Goal: Task Accomplishment & Management: Use online tool/utility

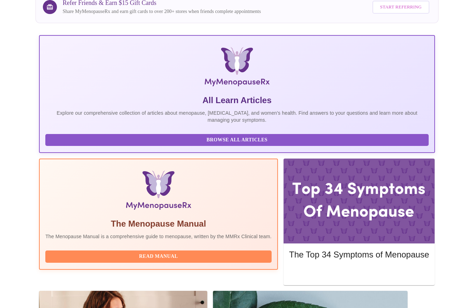
scroll to position [76, 0]
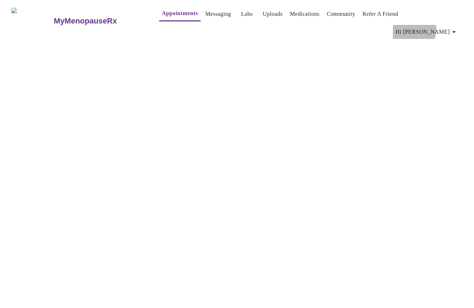
click at [442, 27] on span "Hi [PERSON_NAME]" at bounding box center [426, 32] width 63 height 10
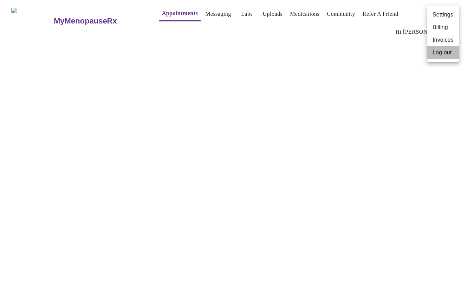
click at [445, 54] on li "Log out" at bounding box center [443, 52] width 32 height 13
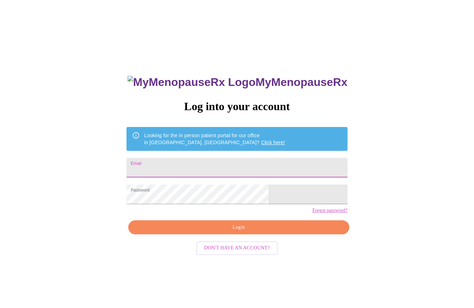
click at [232, 167] on input "Email" at bounding box center [236, 168] width 221 height 20
type input "jktomka@gmail.com"
click at [229, 232] on span "Login" at bounding box center [238, 227] width 204 height 9
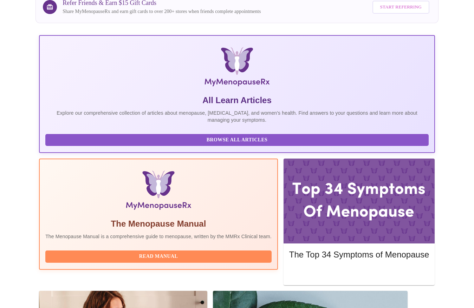
scroll to position [76, 0]
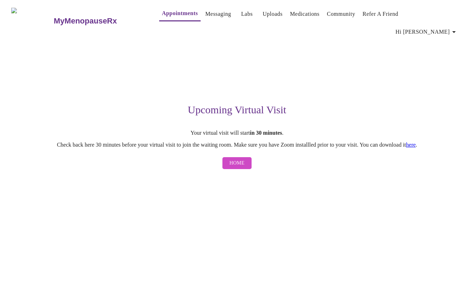
click at [416, 142] on link "here" at bounding box center [411, 145] width 10 height 6
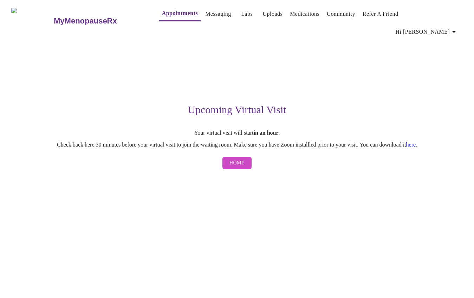
click at [441, 27] on span "Hi [PERSON_NAME]" at bounding box center [426, 32] width 63 height 10
click at [203, 16] on div at bounding box center [237, 149] width 474 height 298
click at [205, 16] on link "Messaging" at bounding box center [218, 14] width 26 height 10
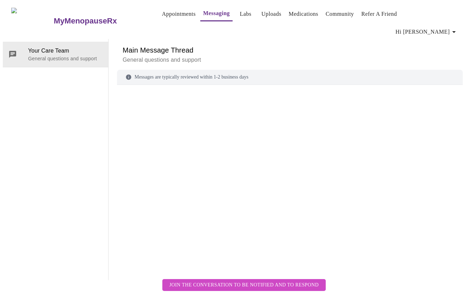
scroll to position [26, 0]
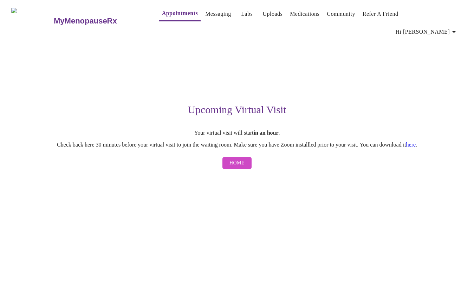
click at [263, 13] on link "Uploads" at bounding box center [273, 14] width 20 height 10
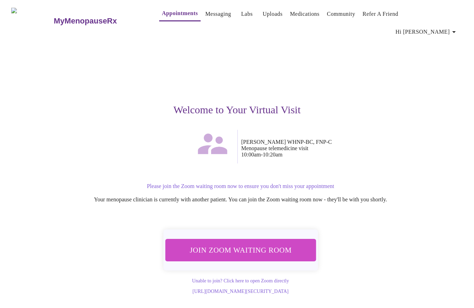
click at [251, 244] on span "Join Zoom Waiting Room" at bounding box center [240, 250] width 134 height 13
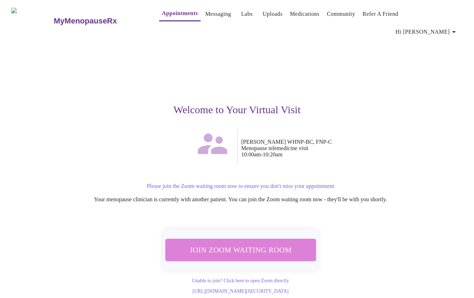
click at [246, 244] on span "Join Zoom Waiting Room" at bounding box center [240, 250] width 133 height 13
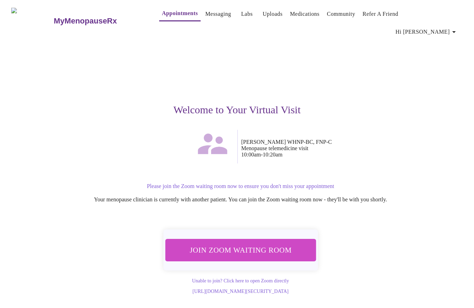
click at [254, 244] on span "Join Zoom Waiting Room" at bounding box center [240, 250] width 133 height 13
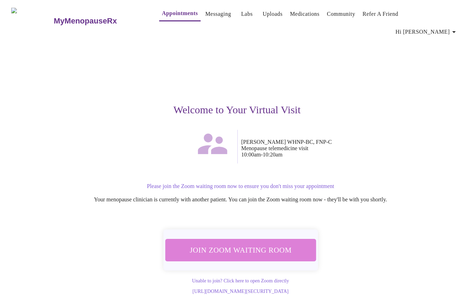
click at [238, 244] on span "Join Zoom Waiting Room" at bounding box center [240, 250] width 132 height 13
